Goal: Communication & Community: Answer question/provide support

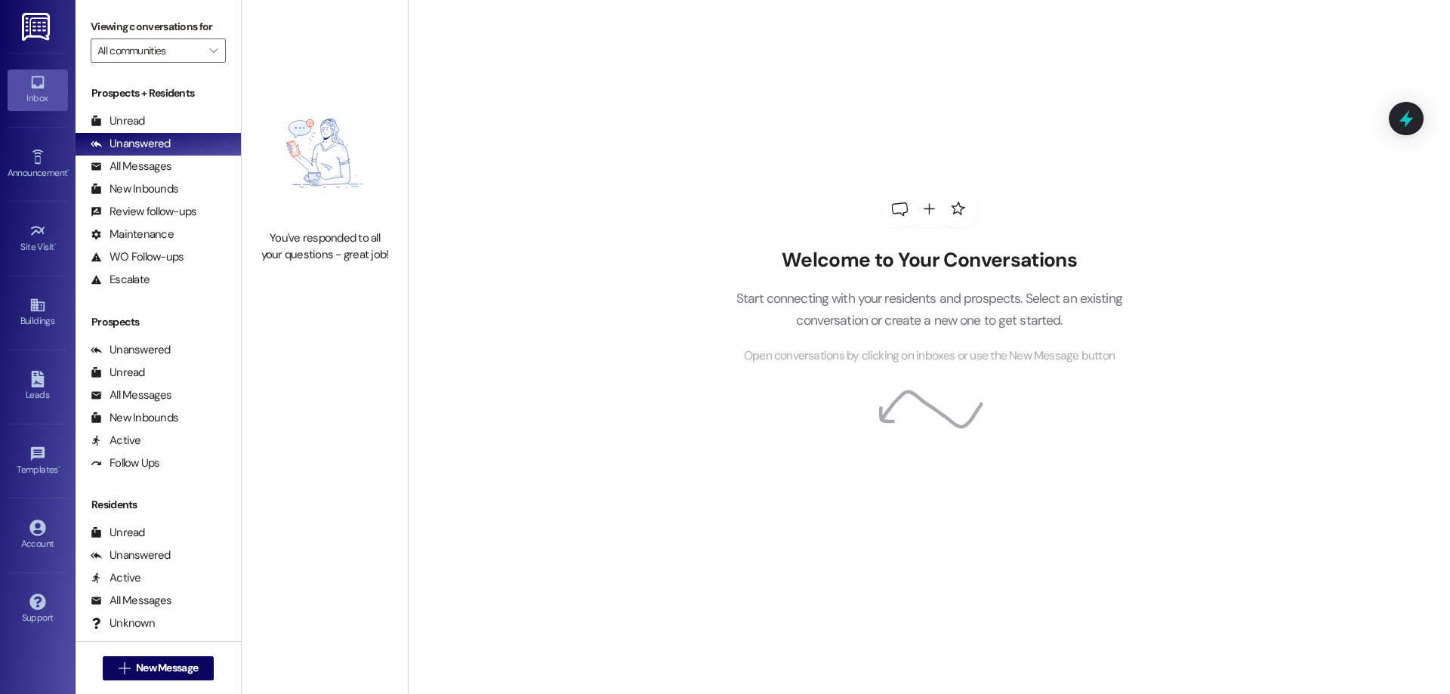
click at [159, 403] on div "All Messages (undefined)" at bounding box center [158, 395] width 165 height 23
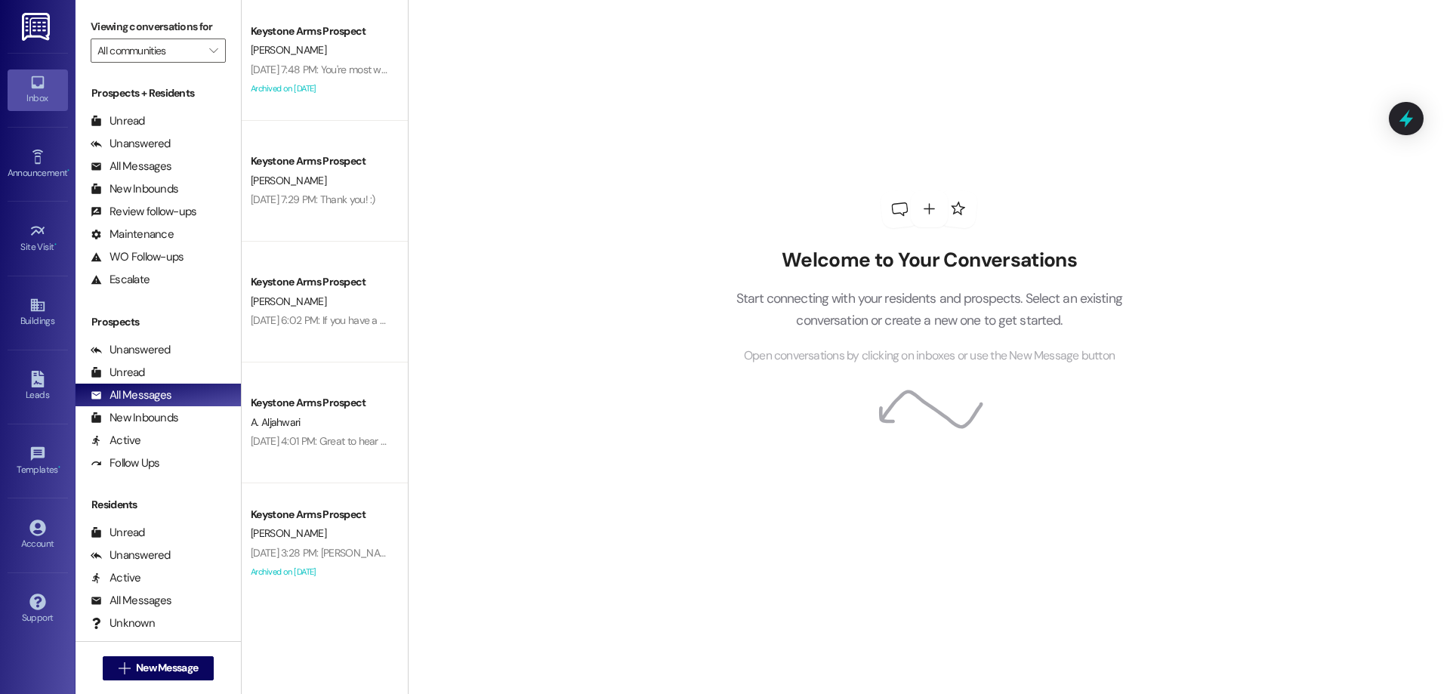
click at [298, 54] on div "[PERSON_NAME]" at bounding box center [320, 50] width 143 height 19
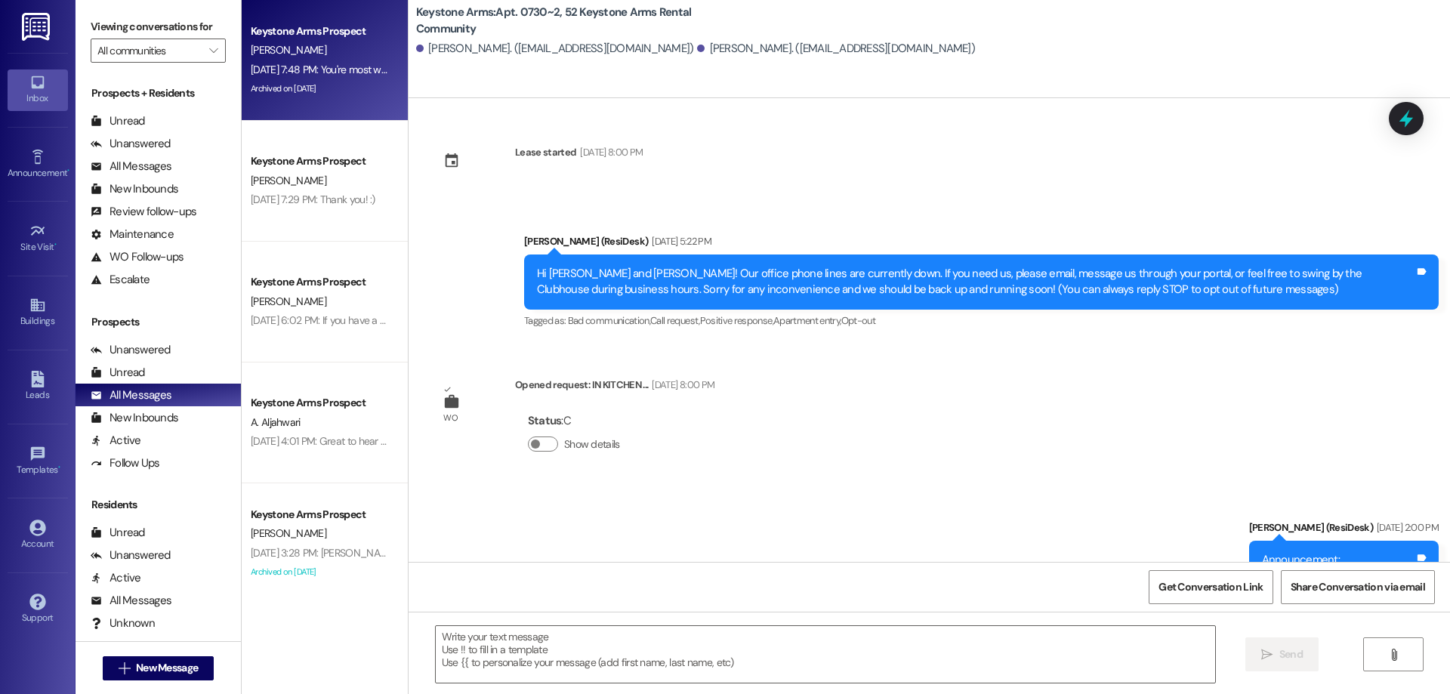
type textarea "Fetching suggested responses. Please feel free to read through the conversation…"
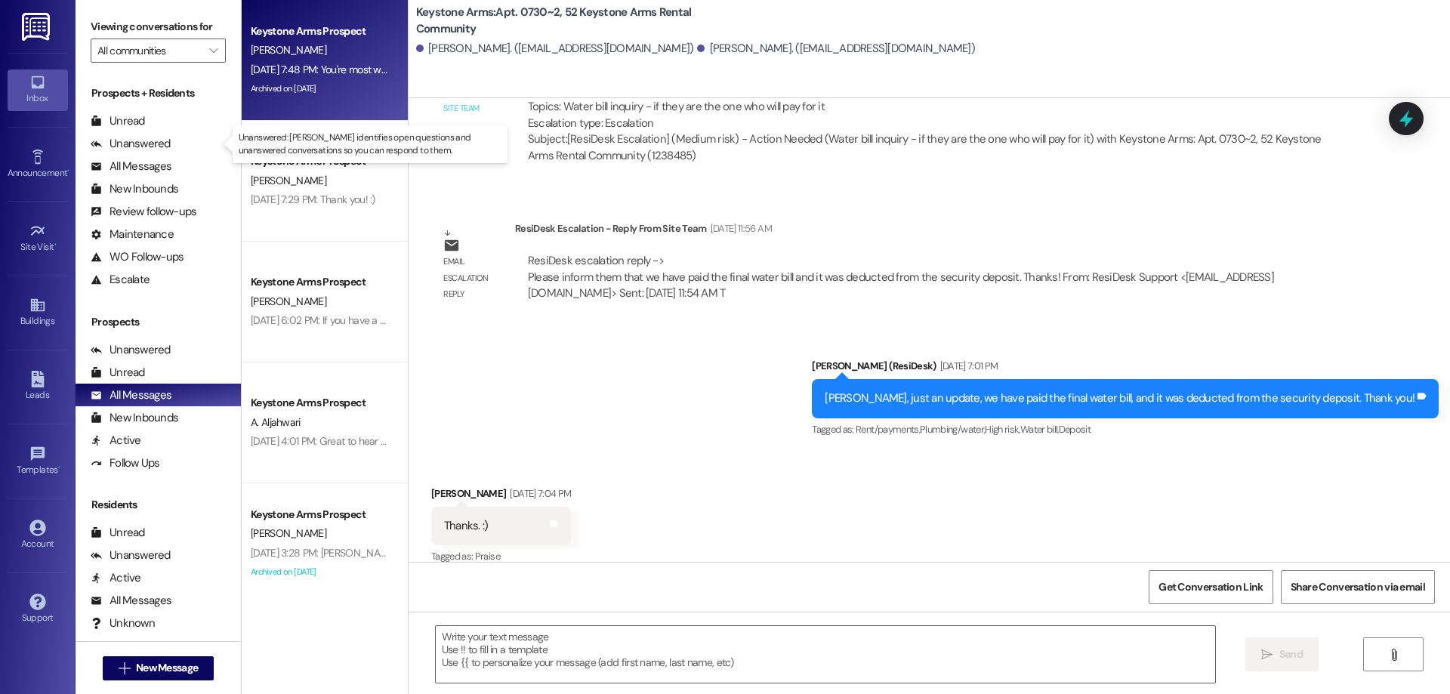
click at [167, 150] on div "Unanswered" at bounding box center [131, 144] width 80 height 16
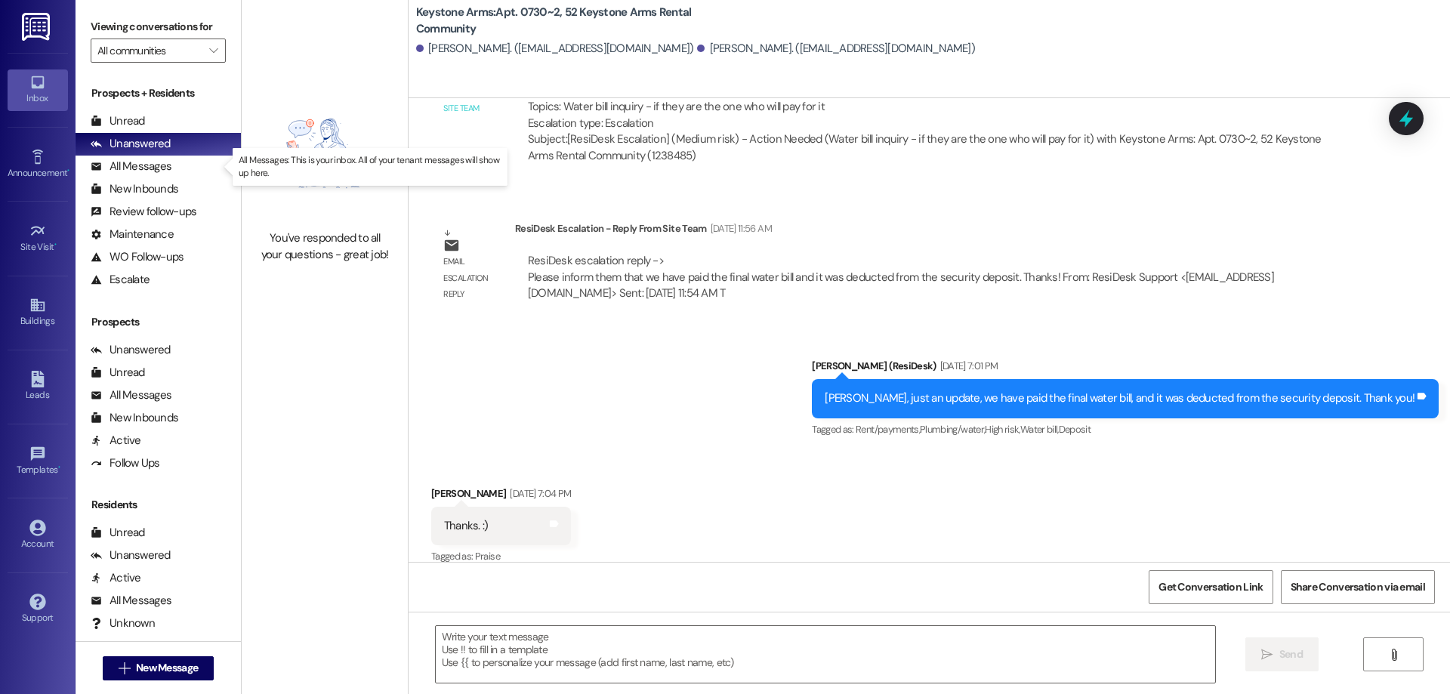
click at [171, 162] on div "All Messages (undefined)" at bounding box center [158, 167] width 165 height 23
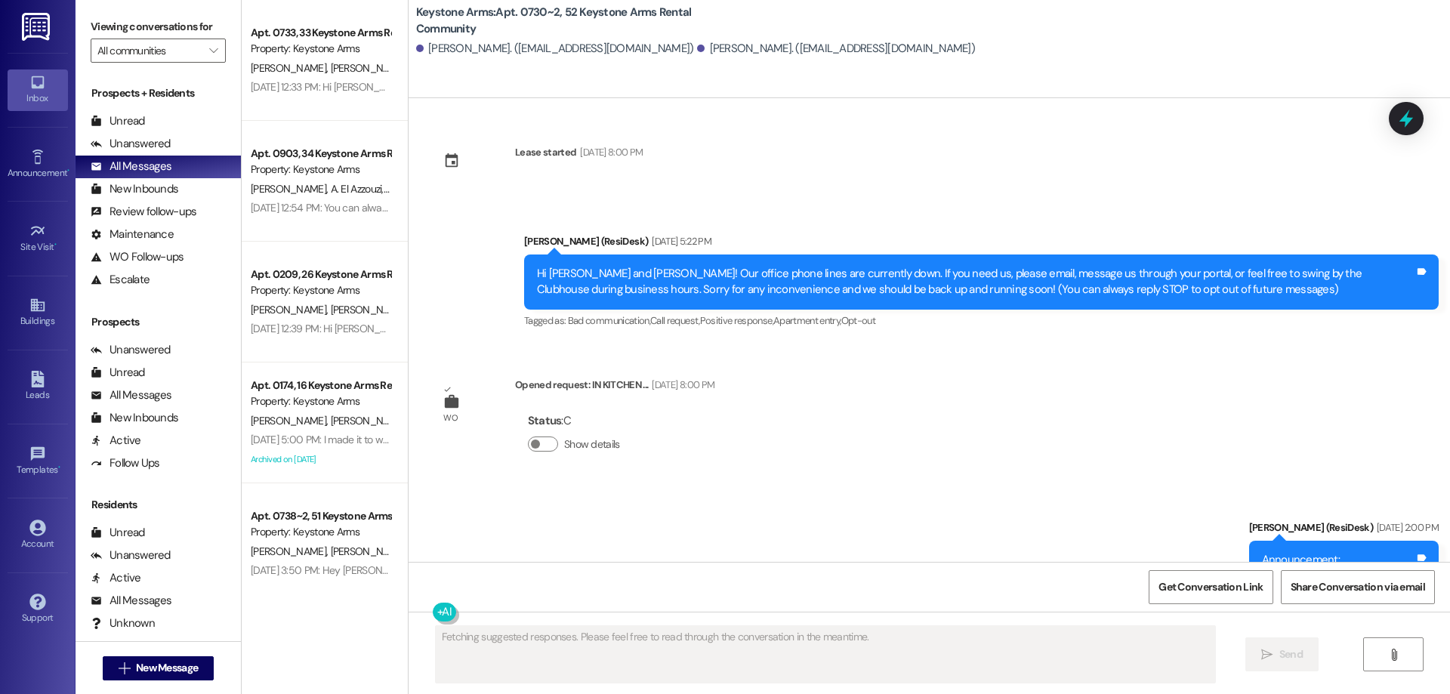
type textarea "Fetching suggested responses. Please feel free to read through the conversation…"
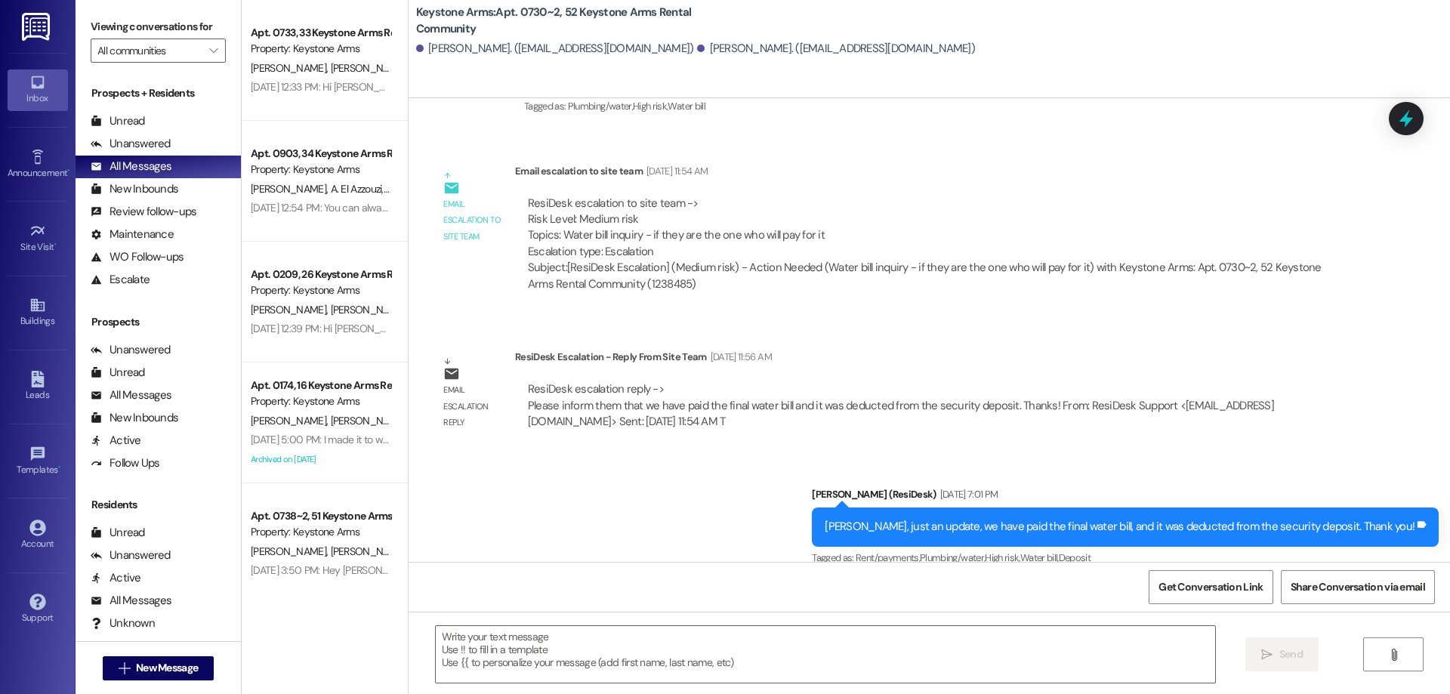
click at [255, 76] on div "[PERSON_NAME] [PERSON_NAME]" at bounding box center [320, 68] width 143 height 19
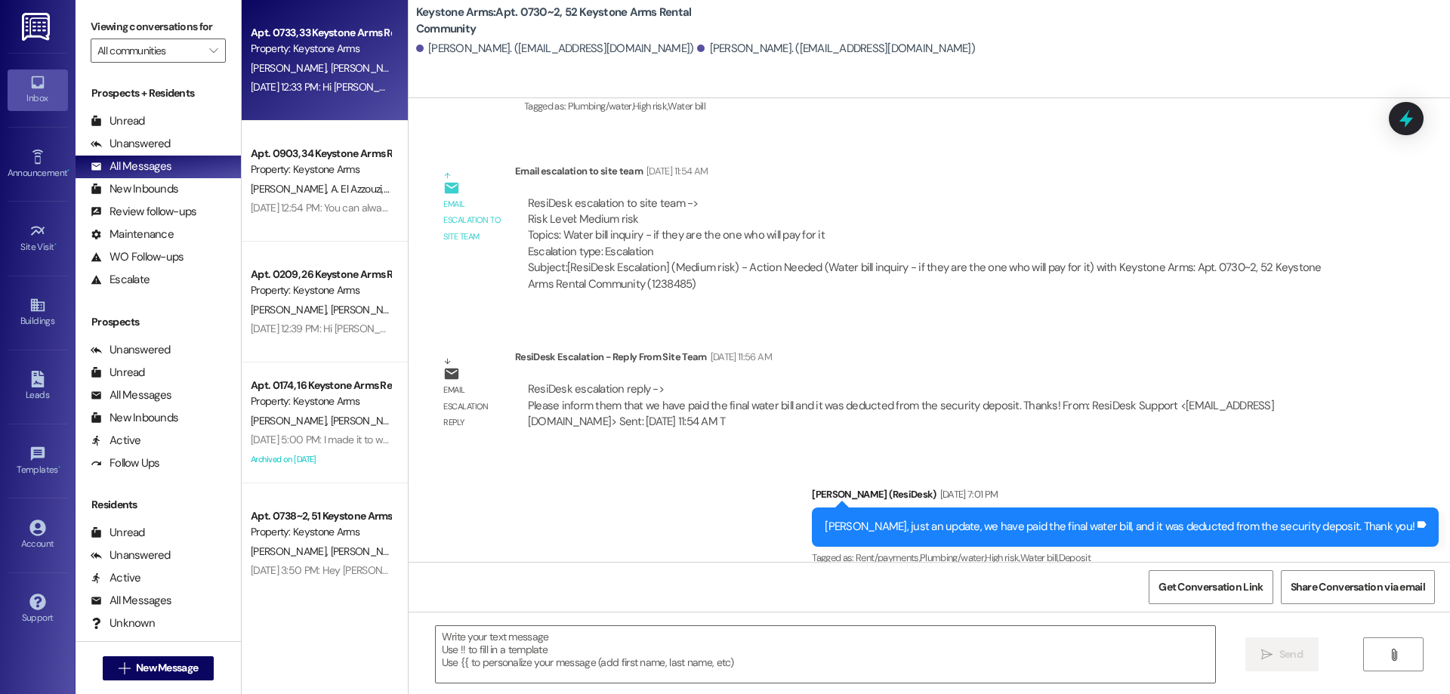
type textarea "Fetching suggested responses. Please feel free to read through the conversation…"
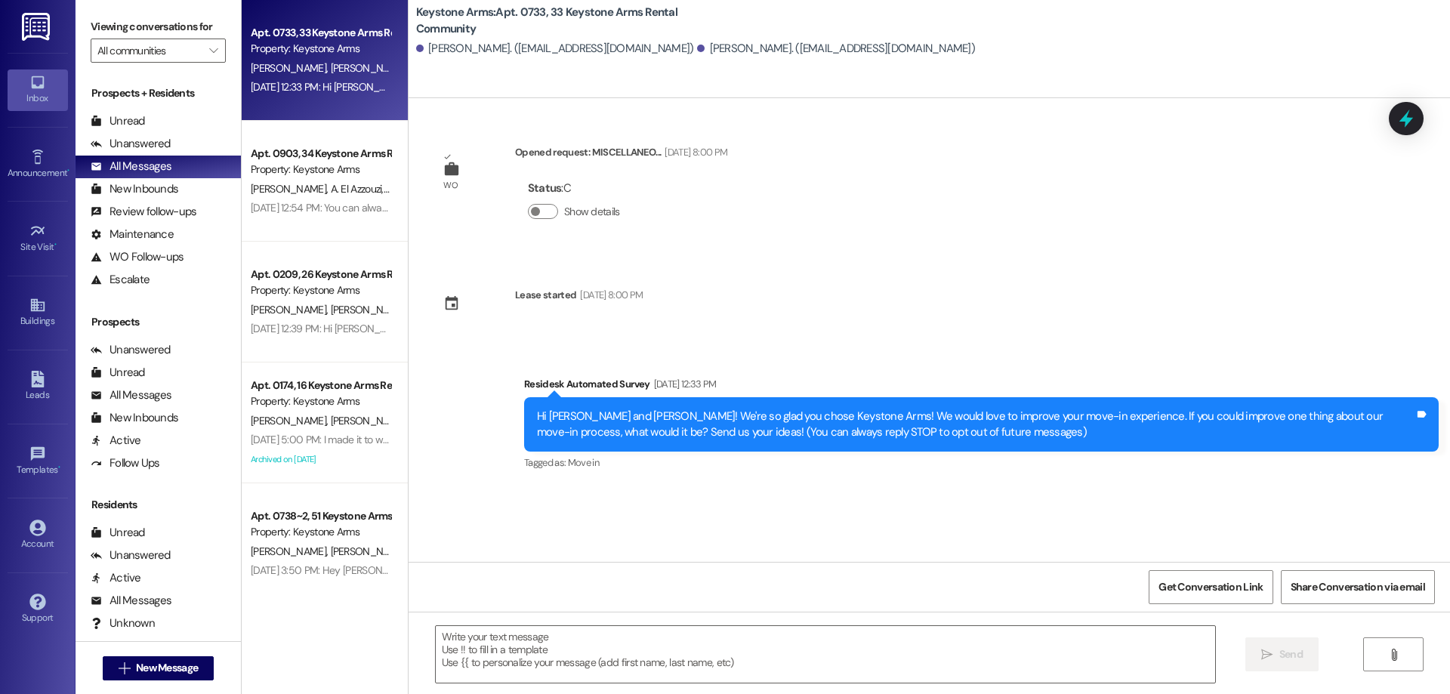
scroll to position [0, 0]
click at [280, 284] on div "Property: Keystone Arms" at bounding box center [321, 290] width 140 height 16
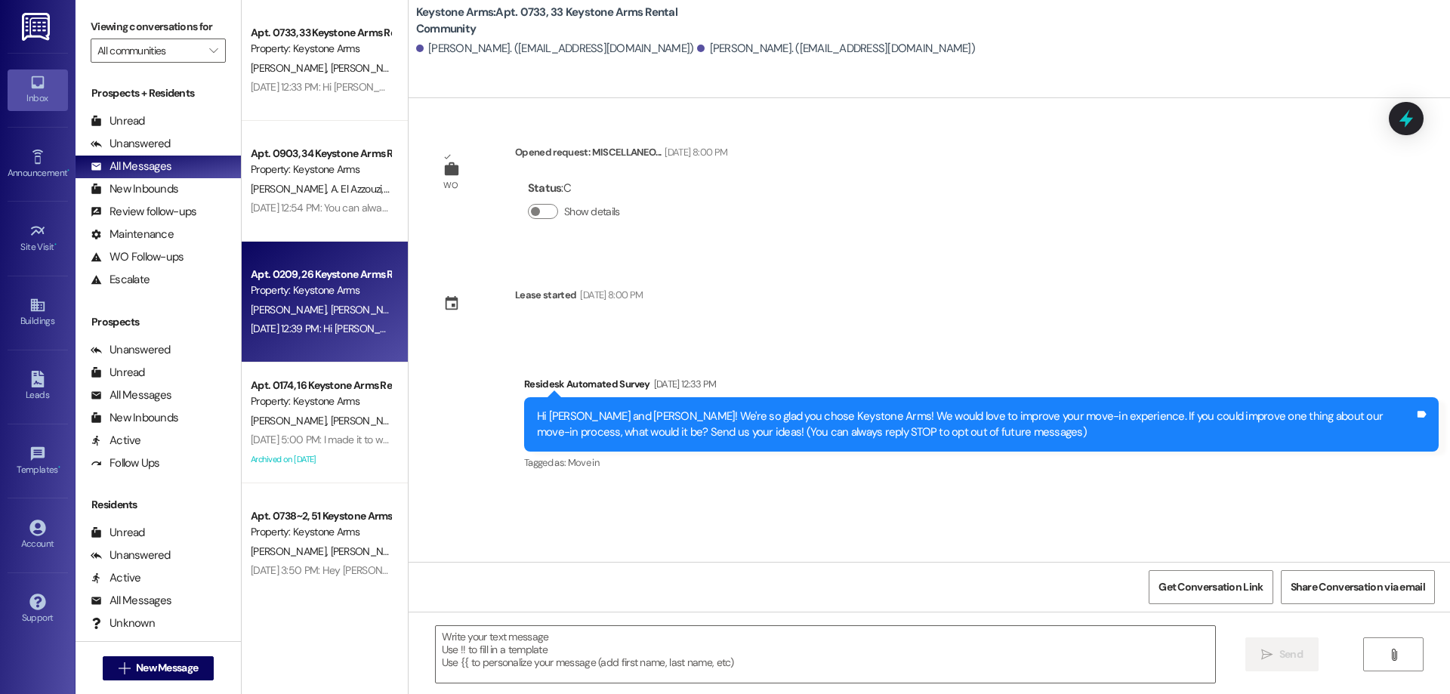
type textarea "Fetching suggested responses. Please feel free to read through the conversation…"
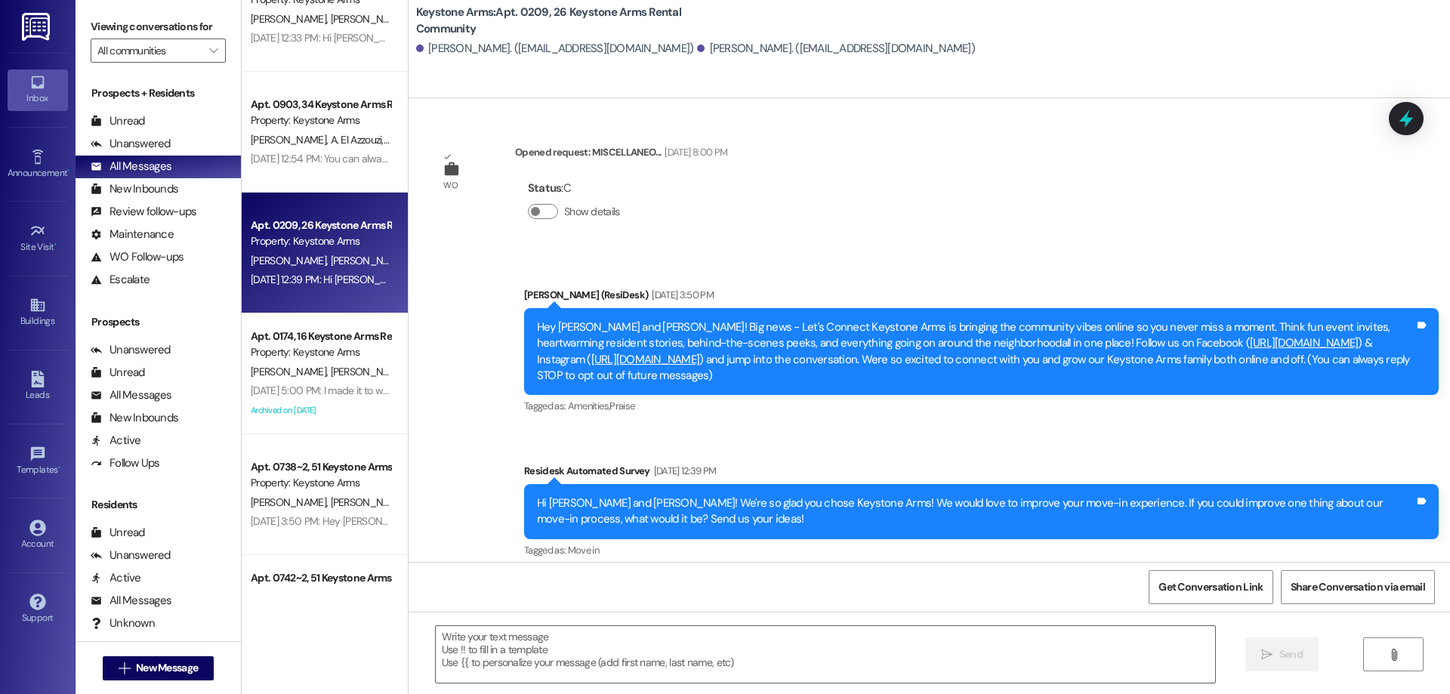
scroll to position [76, 0]
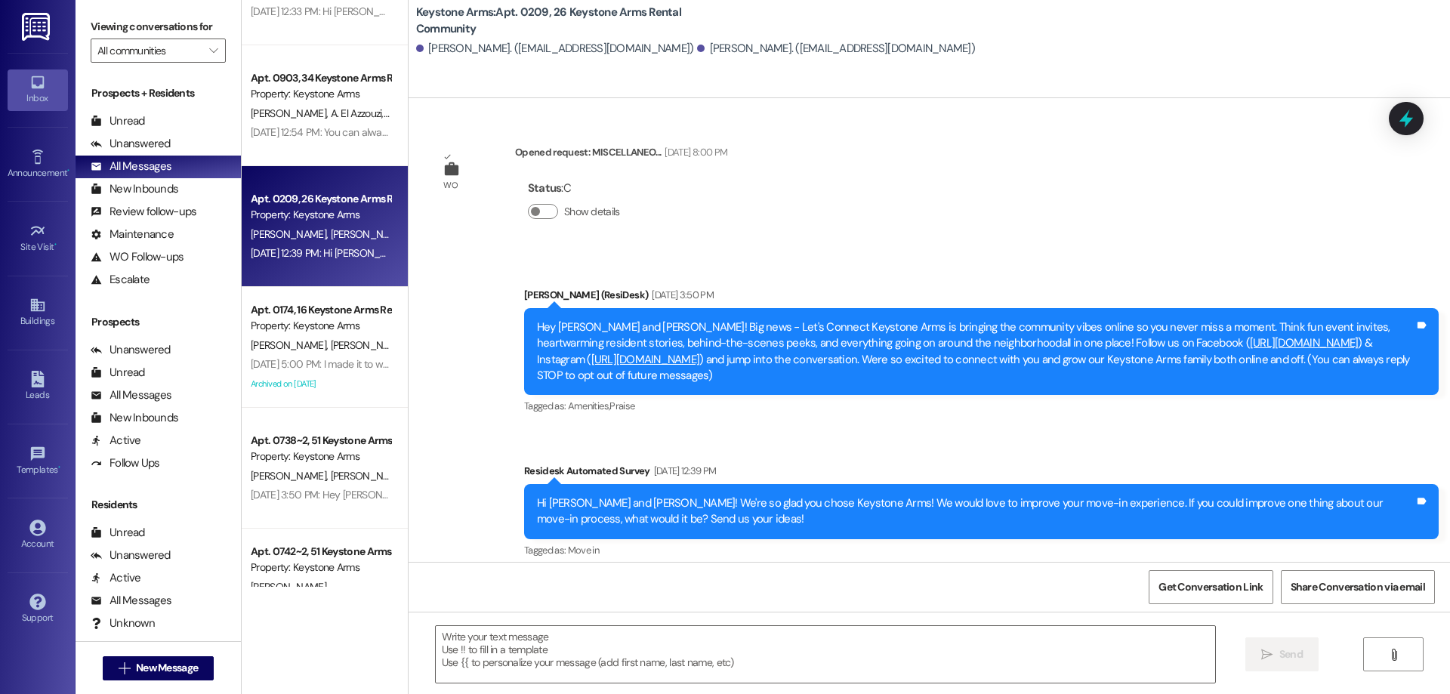
click at [330, 473] on span "[PERSON_NAME]" at bounding box center [368, 476] width 76 height 14
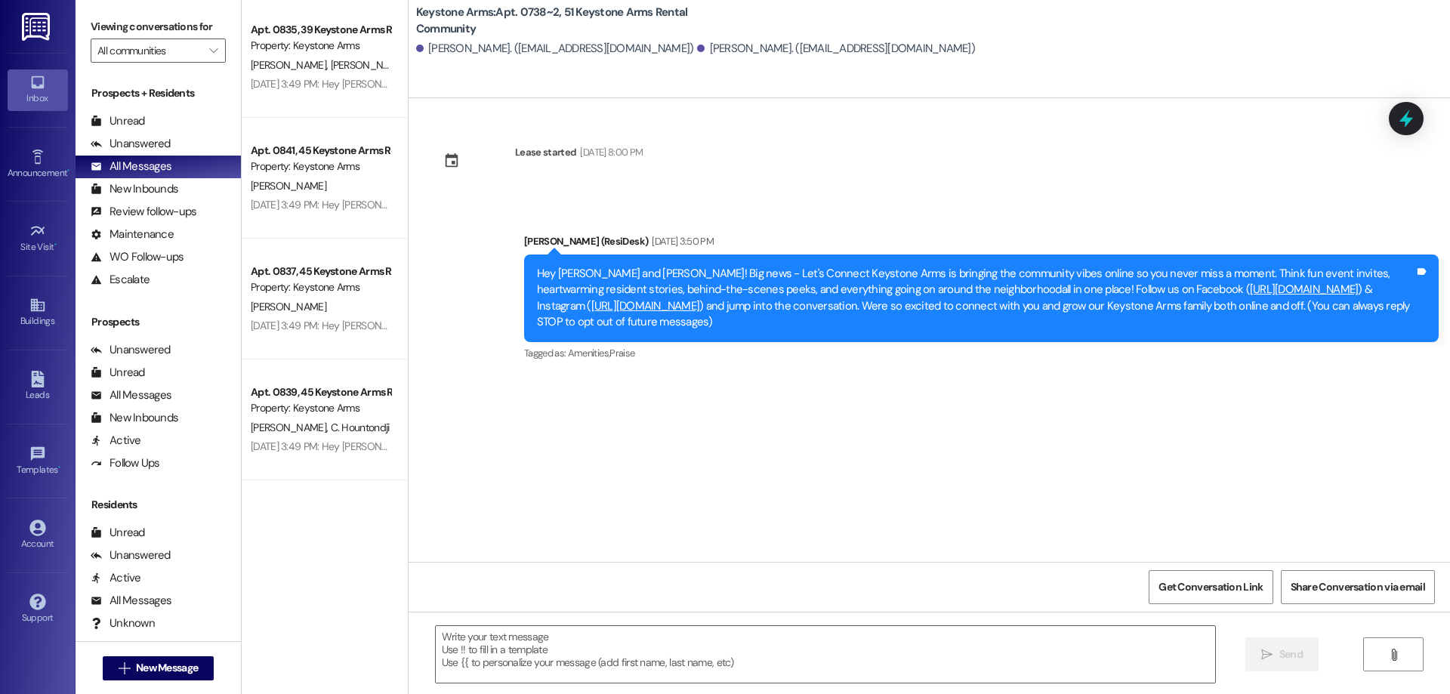
scroll to position [2190, 0]
